Goal: Task Accomplishment & Management: Manage account settings

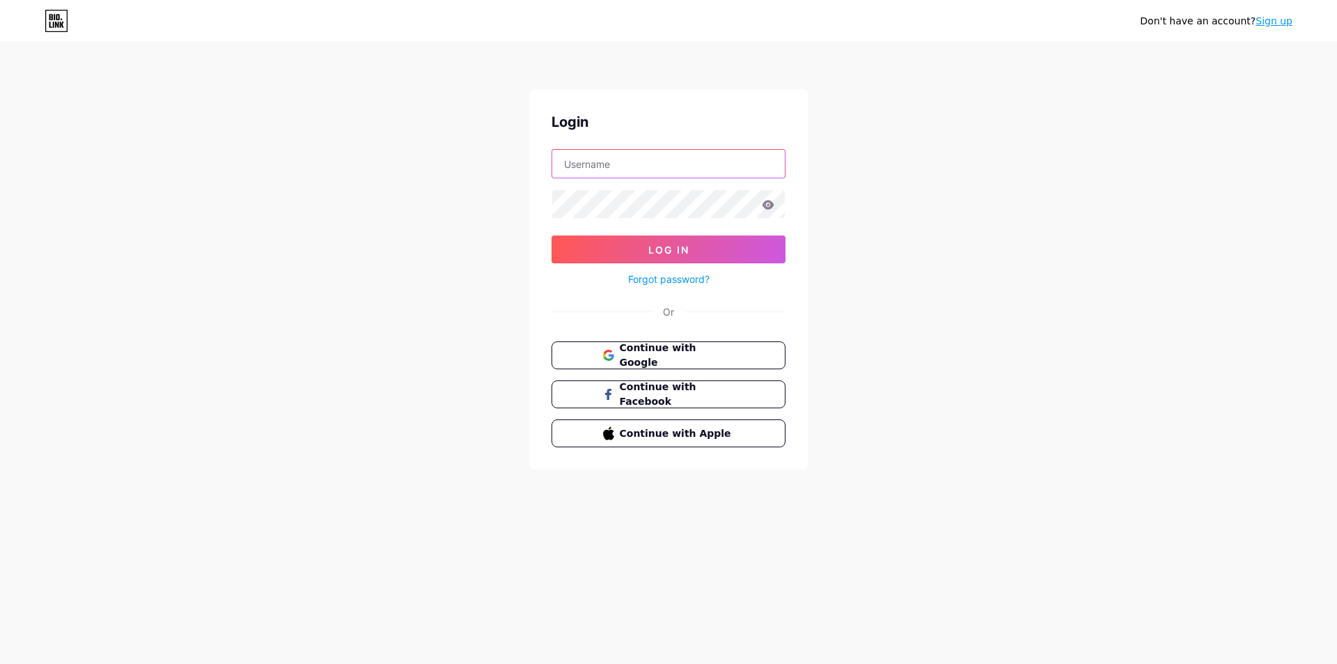
type input "[EMAIL_ADDRESS][DOMAIN_NAME]"
click at [769, 205] on icon at bounding box center [769, 204] width 12 height 9
click at [713, 245] on button "Log In" at bounding box center [669, 249] width 234 height 28
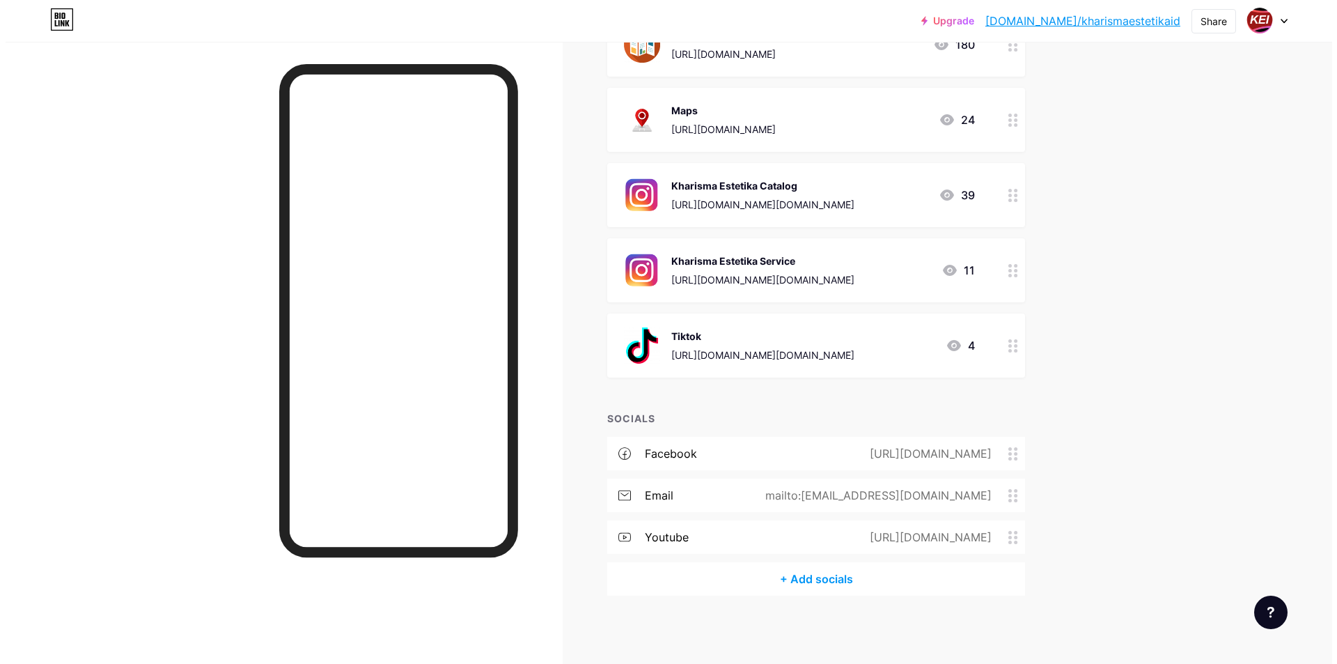
scroll to position [433, 0]
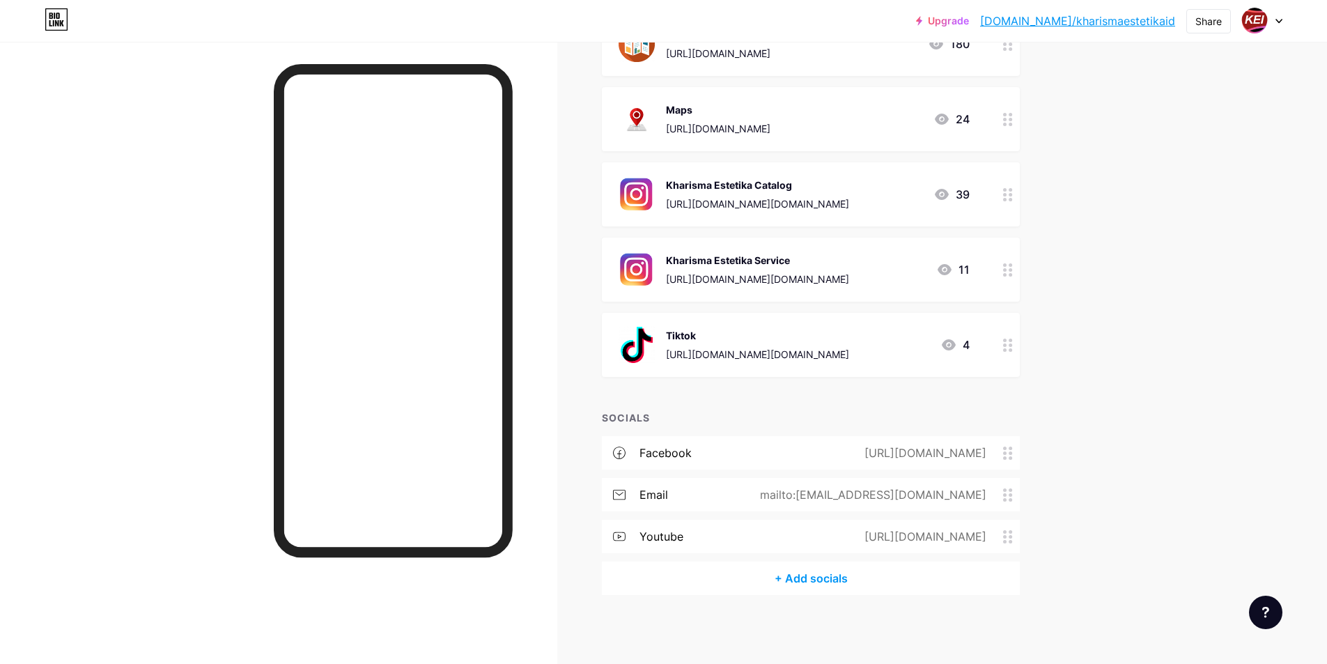
click at [975, 453] on div "[URL][DOMAIN_NAME]" at bounding box center [922, 452] width 161 height 17
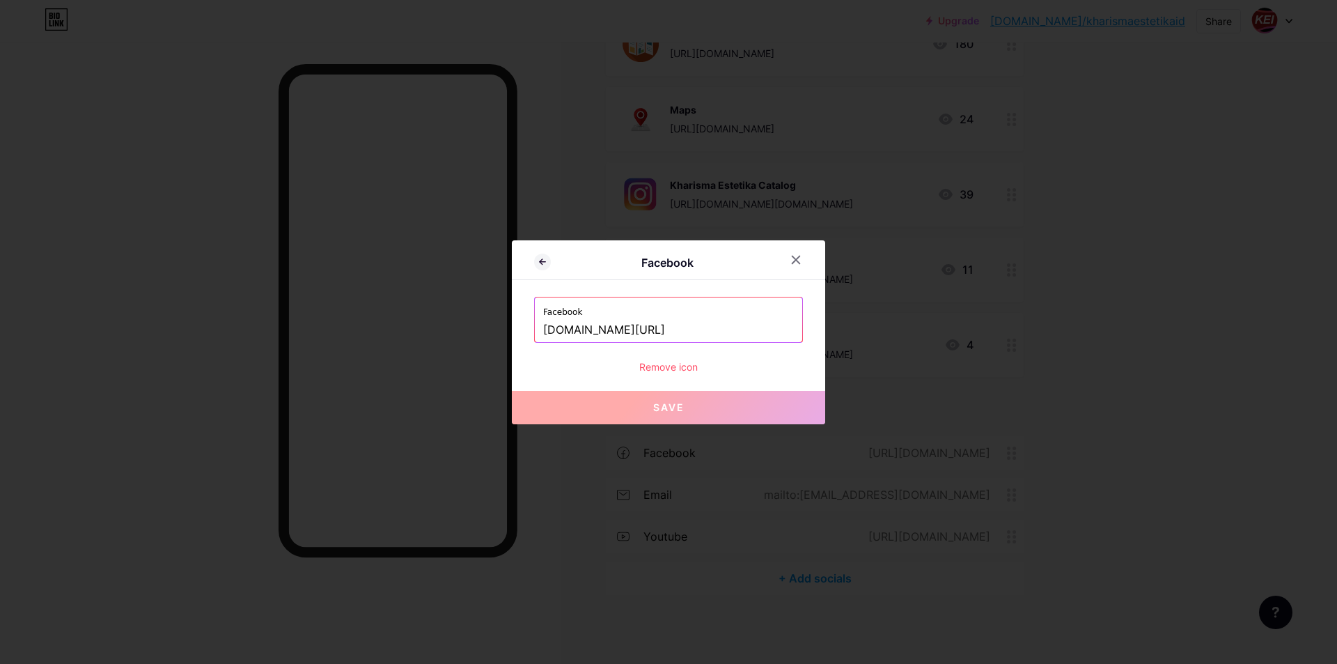
click at [721, 329] on input "[DOMAIN_NAME][URL]" at bounding box center [668, 330] width 251 height 24
click at [795, 259] on icon at bounding box center [796, 259] width 11 height 11
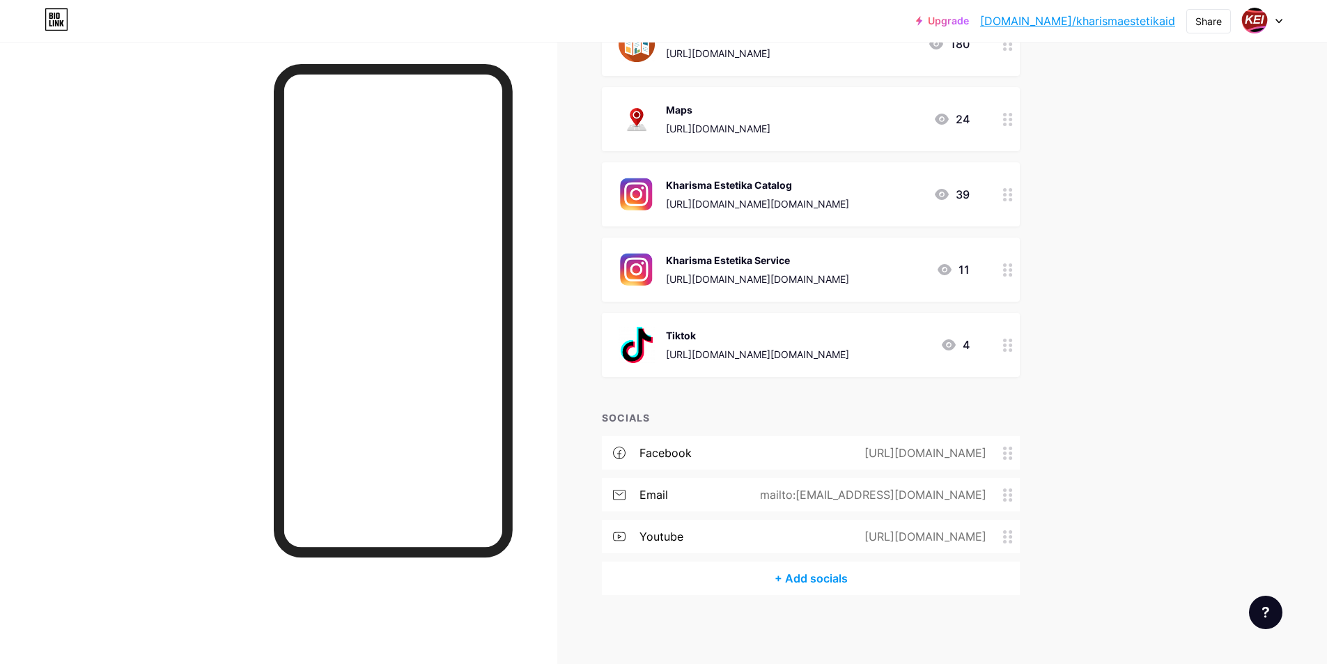
click at [849, 352] on div "[URL][DOMAIN_NAME][DOMAIN_NAME]" at bounding box center [757, 354] width 183 height 15
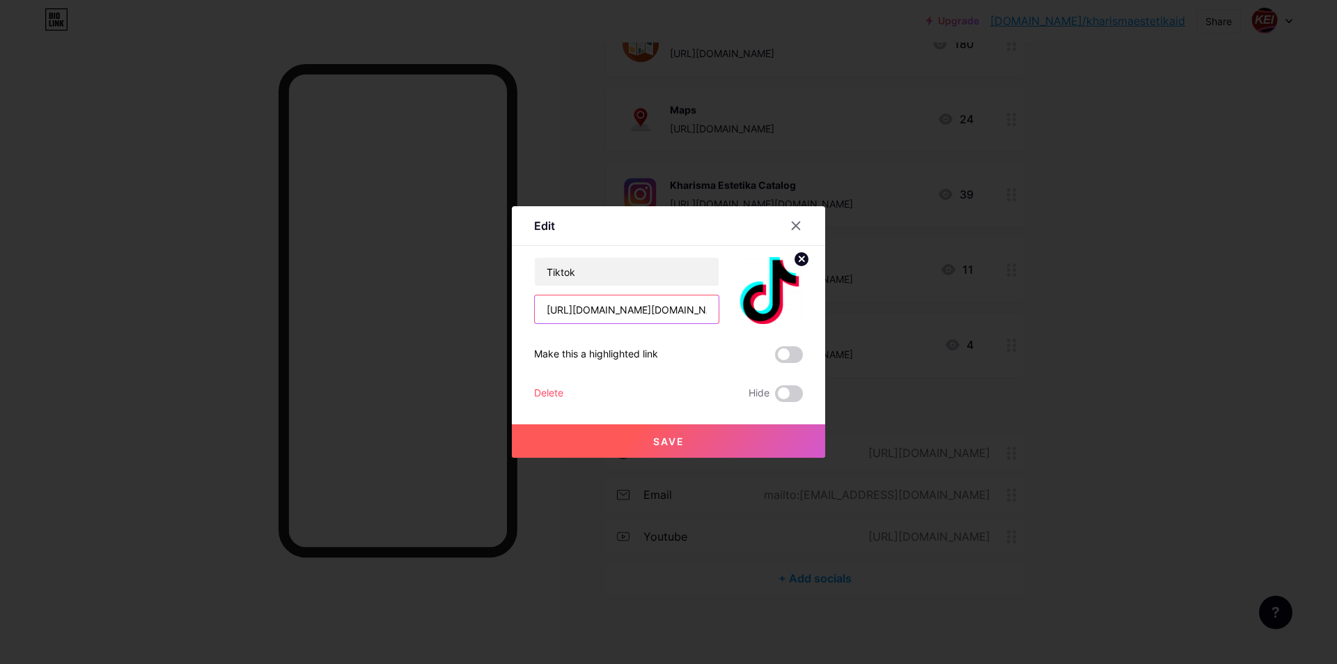
click at [645, 313] on input "[URL][DOMAIN_NAME][DOMAIN_NAME]" at bounding box center [627, 309] width 184 height 28
click at [706, 309] on input "[URL][DOMAIN_NAME][DOMAIN_NAME]" at bounding box center [627, 309] width 184 height 28
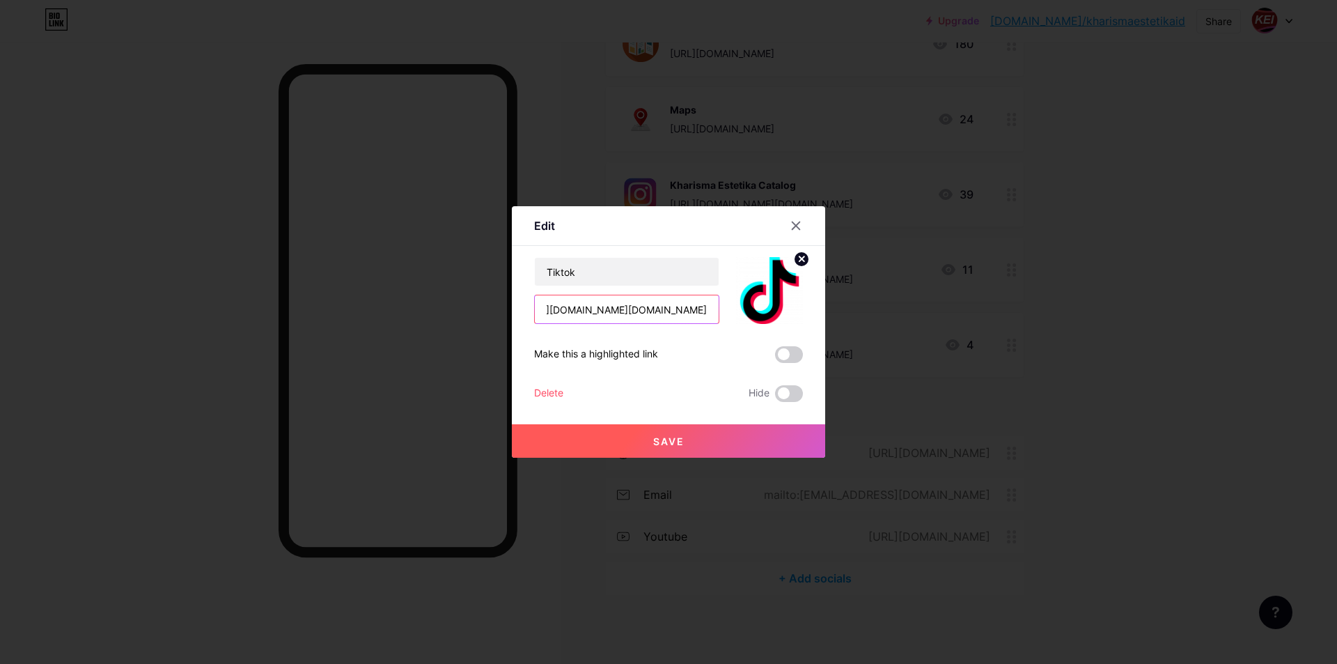
scroll to position [0, 222]
drag, startPoint x: 696, startPoint y: 311, endPoint x: 750, endPoint y: 310, distance: 53.6
click at [750, 310] on div "Tiktok [URL][DOMAIN_NAME][DOMAIN_NAME]" at bounding box center [668, 290] width 269 height 67
click at [695, 310] on input "[URL][DOMAIN_NAME][DOMAIN_NAME]" at bounding box center [627, 309] width 184 height 28
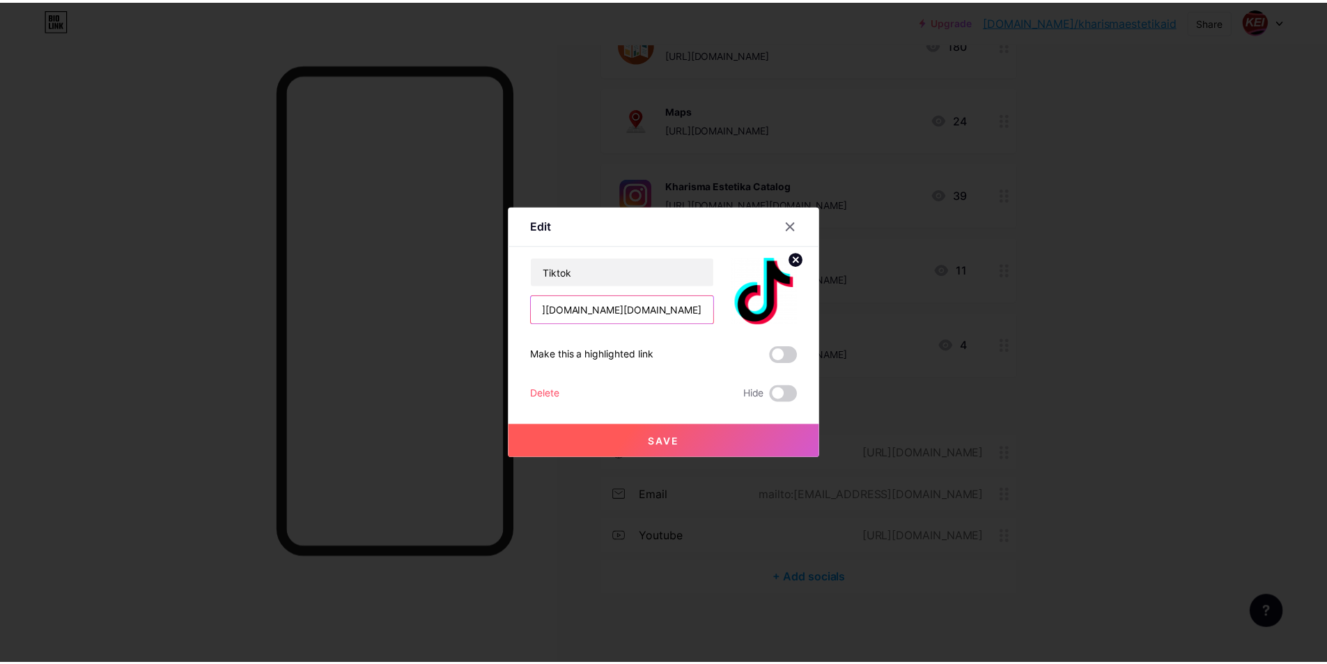
scroll to position [0, 0]
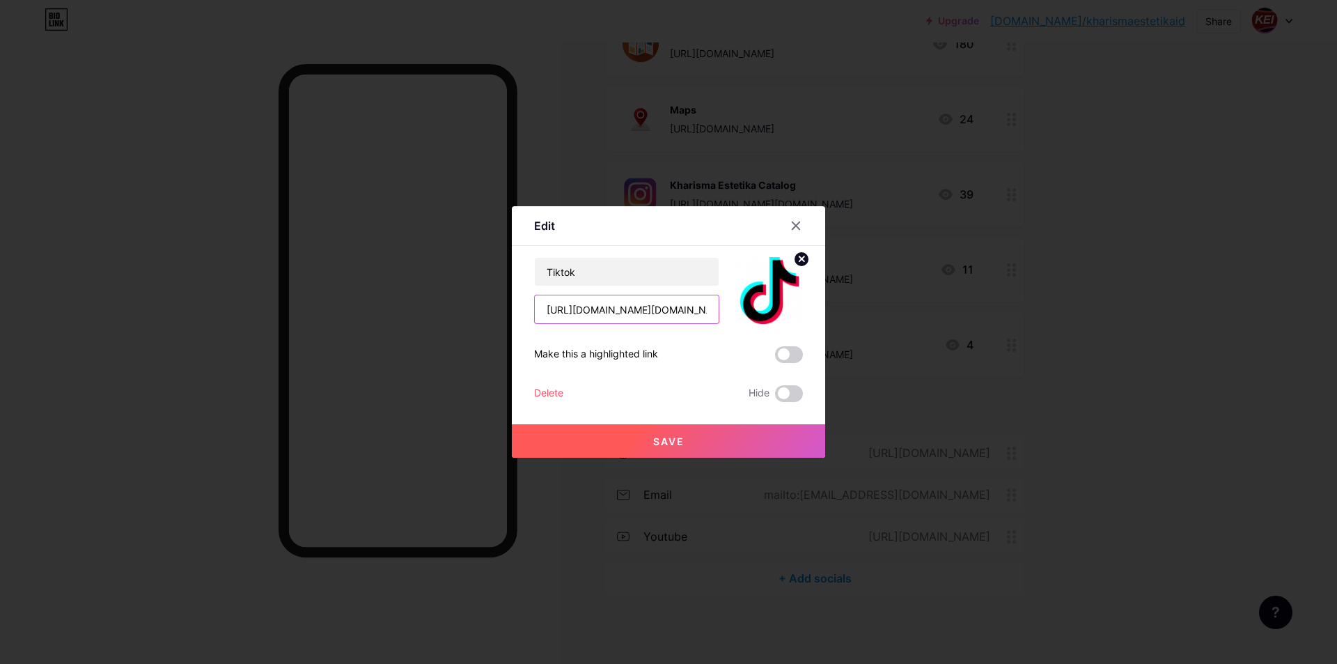
drag, startPoint x: 708, startPoint y: 309, endPoint x: 458, endPoint y: 312, distance: 249.4
click at [458, 312] on div "Edit Content YouTube Play YouTube video without leaving your page. ADD Vimeo Pl…" at bounding box center [668, 332] width 1337 height 664
click at [802, 224] on div at bounding box center [796, 225] width 25 height 25
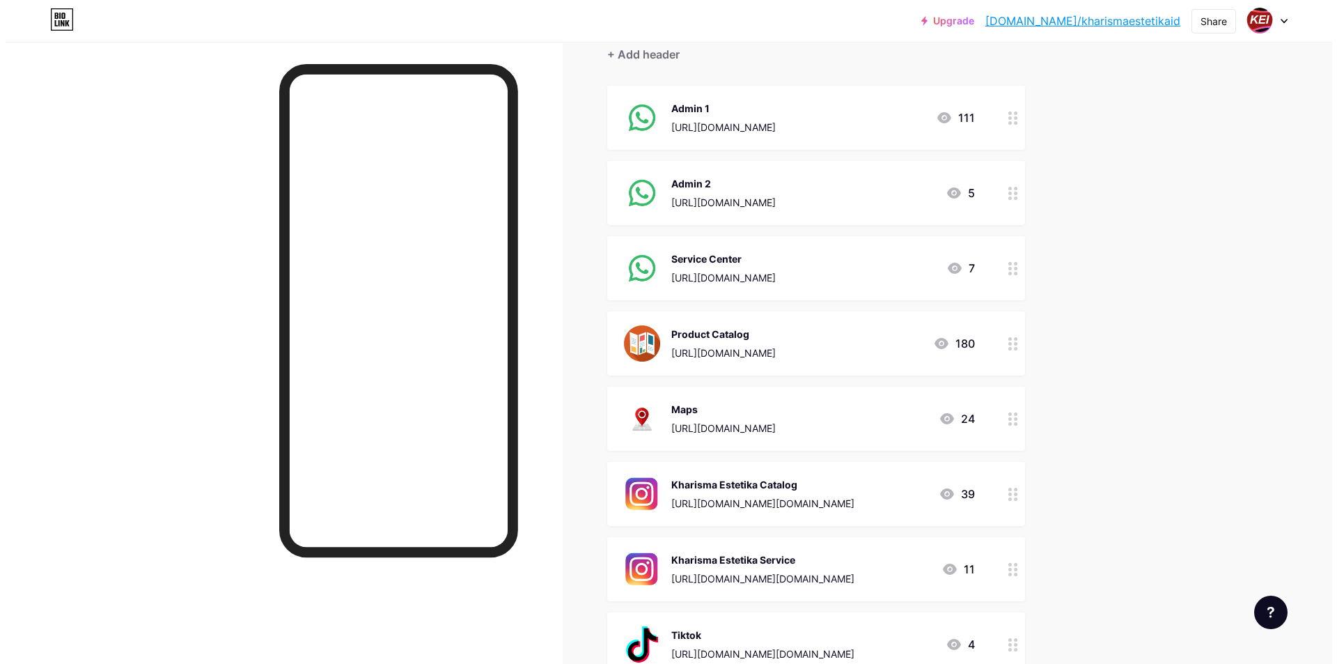
scroll to position [433, 0]
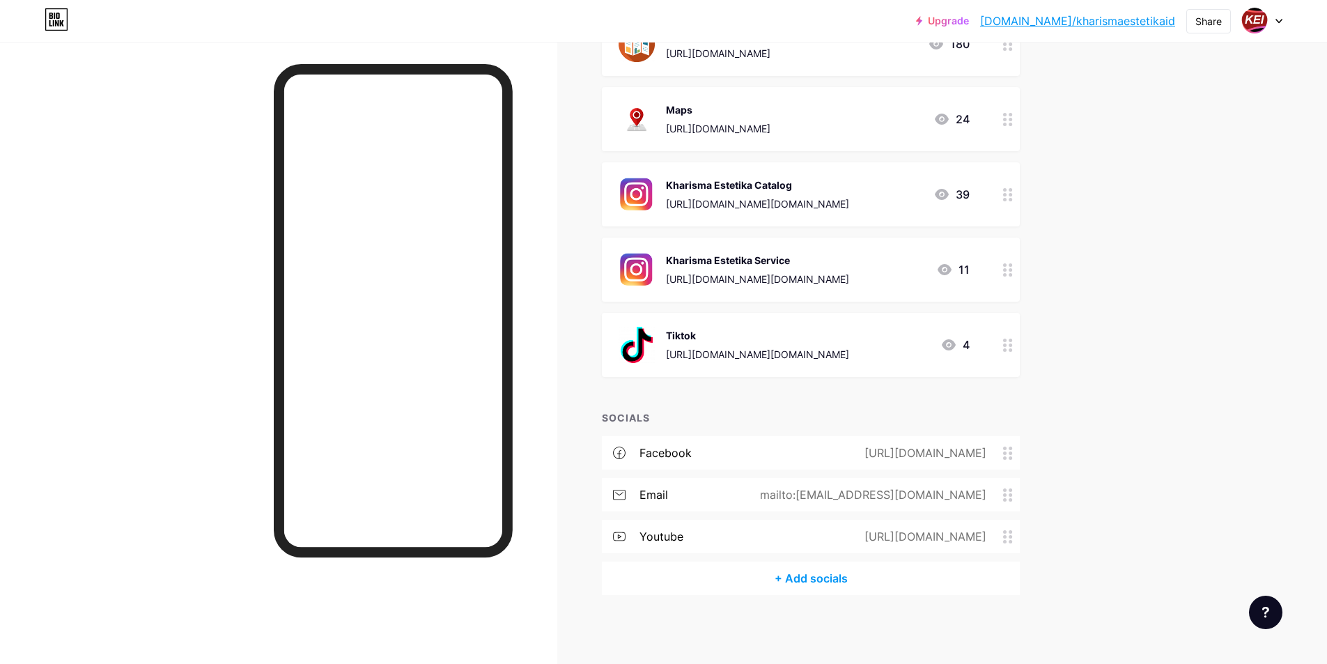
click at [842, 533] on div "[URL][DOMAIN_NAME]" at bounding box center [922, 536] width 161 height 17
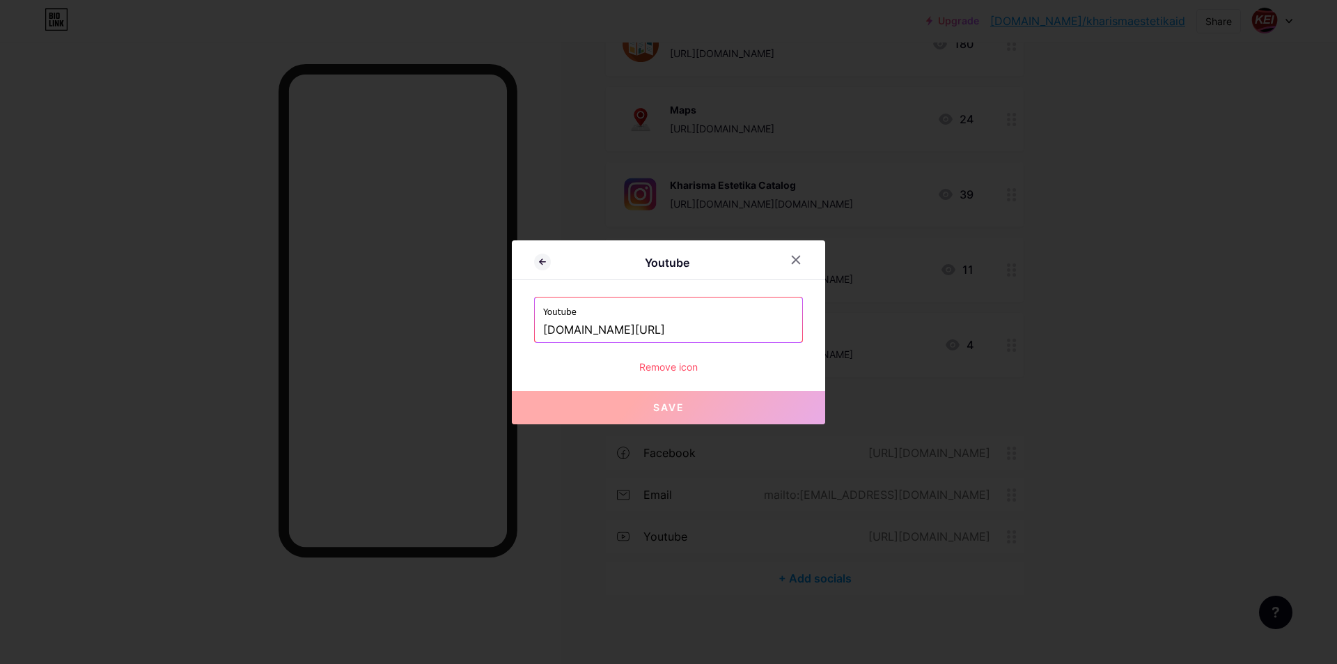
click at [672, 327] on input "[DOMAIN_NAME][URL]" at bounding box center [668, 330] width 251 height 24
click at [674, 327] on input "[DOMAIN_NAME][URL]" at bounding box center [668, 330] width 251 height 24
click at [773, 330] on input "[DOMAIN_NAME][URL]" at bounding box center [668, 330] width 251 height 24
click at [786, 330] on input "[DOMAIN_NAME][URL]" at bounding box center [668, 330] width 251 height 24
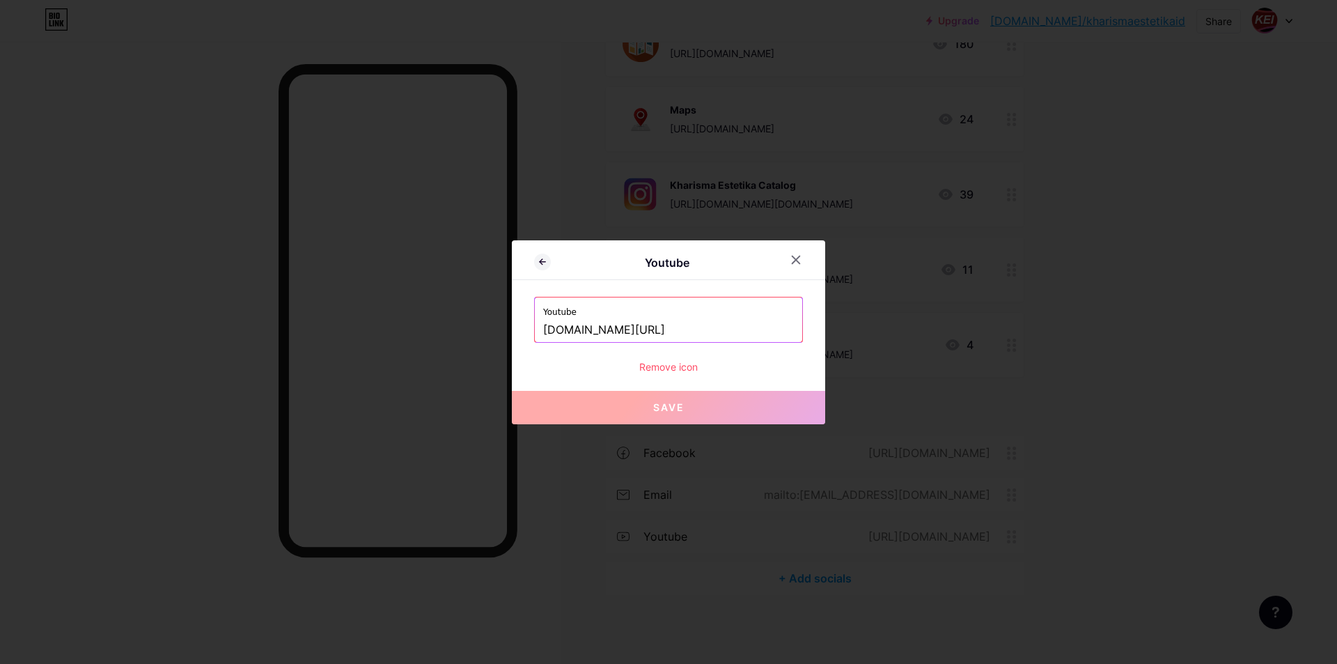
scroll to position [0, 98]
drag, startPoint x: 774, startPoint y: 329, endPoint x: 871, endPoint y: 329, distance: 97.5
click at [871, 329] on div "Youtube Youtube [DOMAIN_NAME][URL] Remove icon Save" at bounding box center [668, 332] width 1337 height 664
click at [795, 327] on div "Youtube [DOMAIN_NAME][URL]" at bounding box center [668, 319] width 267 height 45
drag, startPoint x: 543, startPoint y: 330, endPoint x: 913, endPoint y: 332, distance: 369.9
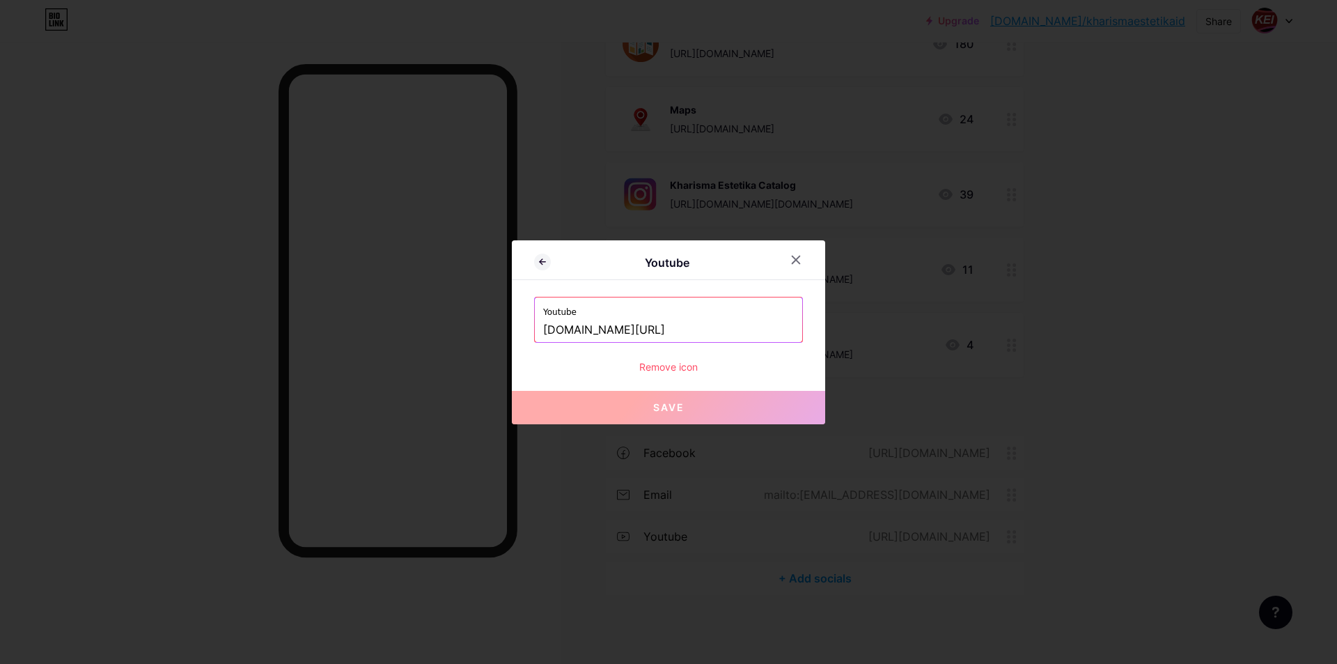
click at [913, 332] on div "Youtube Youtube [DOMAIN_NAME][URL] Remove icon Save" at bounding box center [668, 332] width 1337 height 664
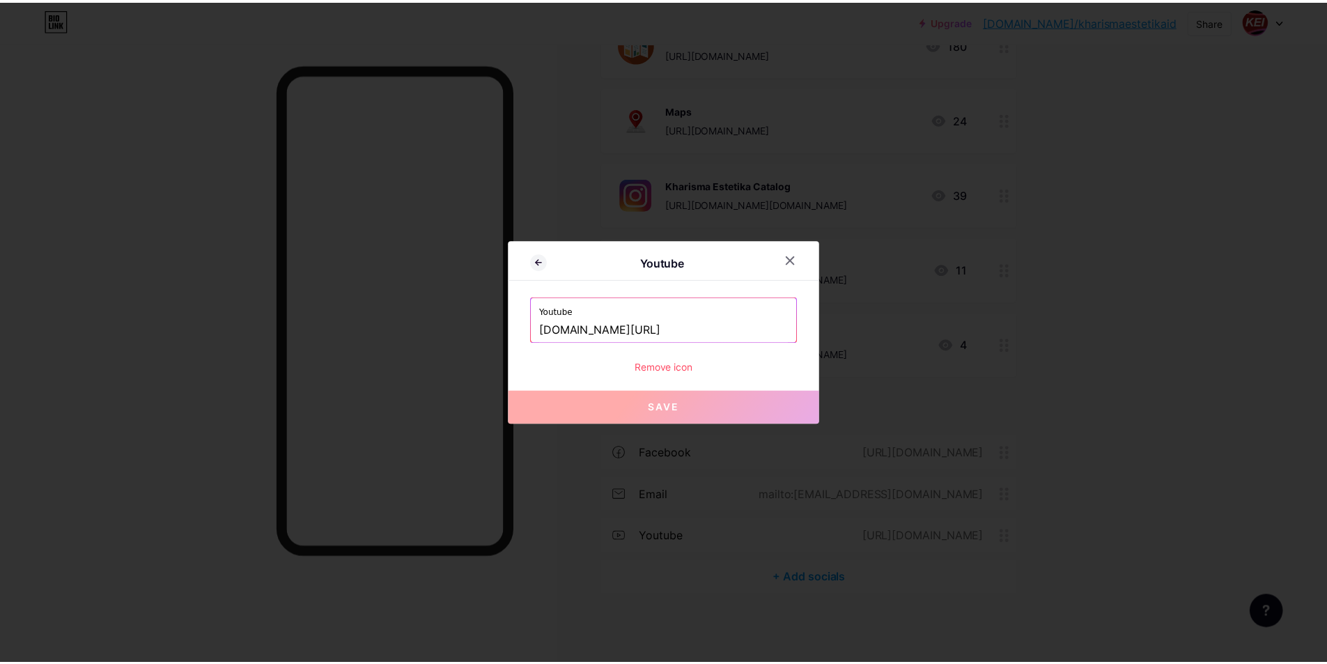
scroll to position [0, 0]
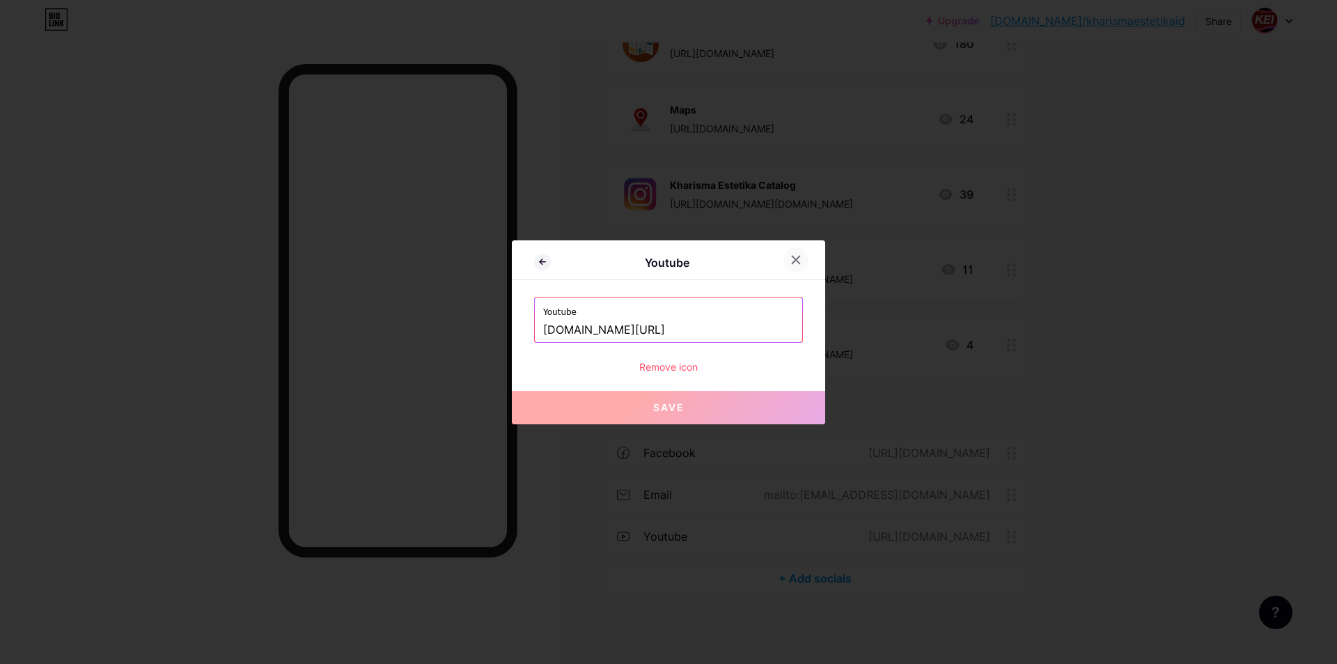
click at [799, 259] on icon at bounding box center [796, 259] width 11 height 11
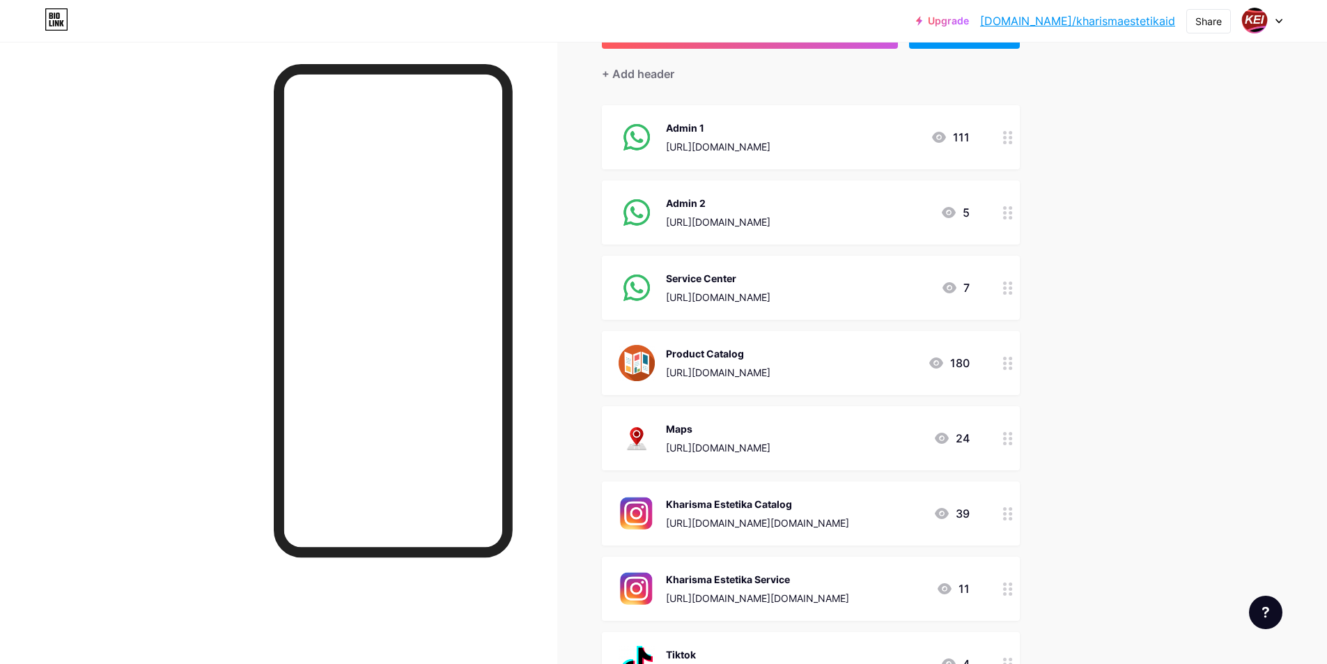
scroll to position [139, 0]
